Goal: Task Accomplishment & Management: Complete application form

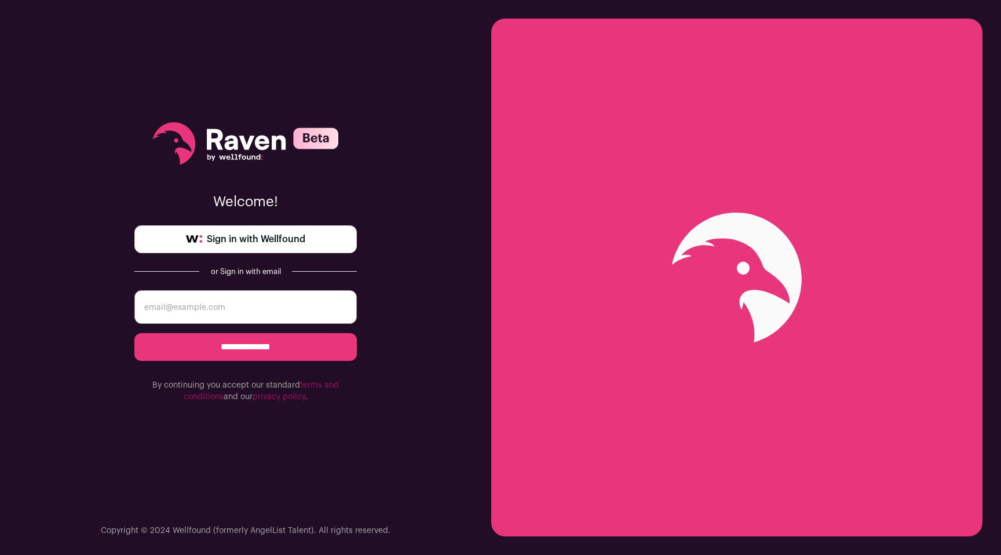
click at [209, 309] on input "email" at bounding box center [245, 307] width 222 height 34
type input "vadim.avnilov@gmail.com"
click at [246, 350] on input "**********" at bounding box center [245, 347] width 222 height 28
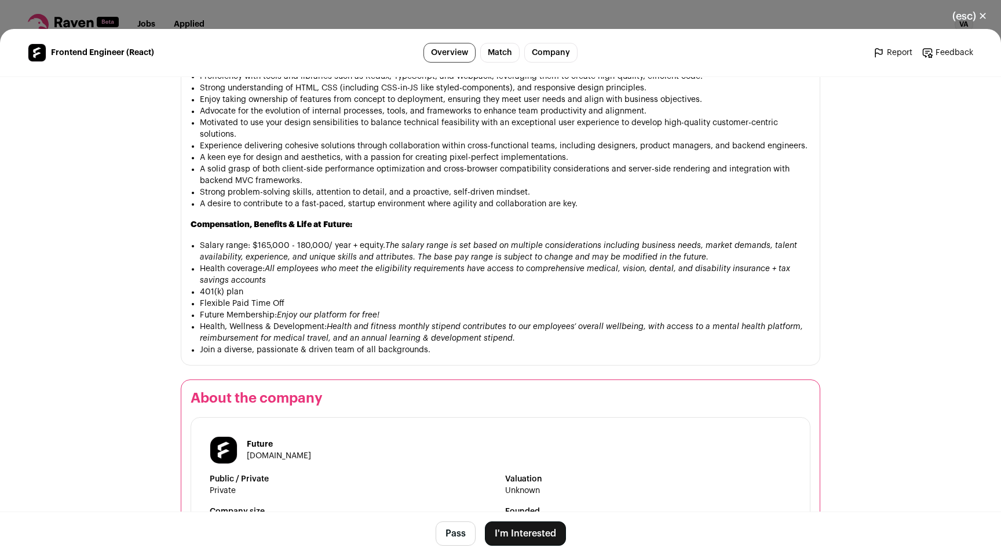
scroll to position [1048, 0]
